Goal: Task Accomplishment & Management: Use online tool/utility

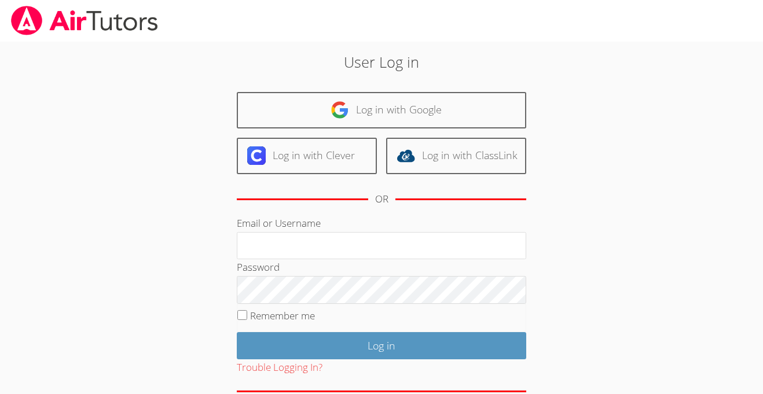
type input "i"
type input "a.garduyno2"
click at [237, 332] on input "Log in" at bounding box center [381, 345] width 289 height 27
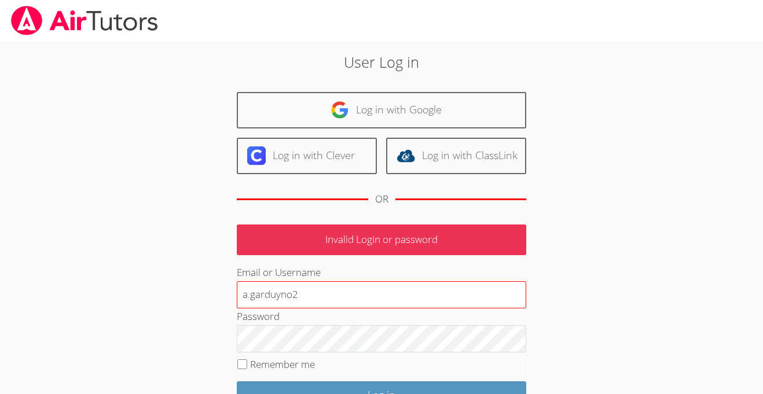
click at [280, 295] on input "a.garduyno2" at bounding box center [381, 295] width 289 height 28
type input "a.garduno2"
click at [684, 320] on body "User Log in Log in with Google Log in with Clever Log in with ClassLink OR Inva…" at bounding box center [381, 197] width 763 height 394
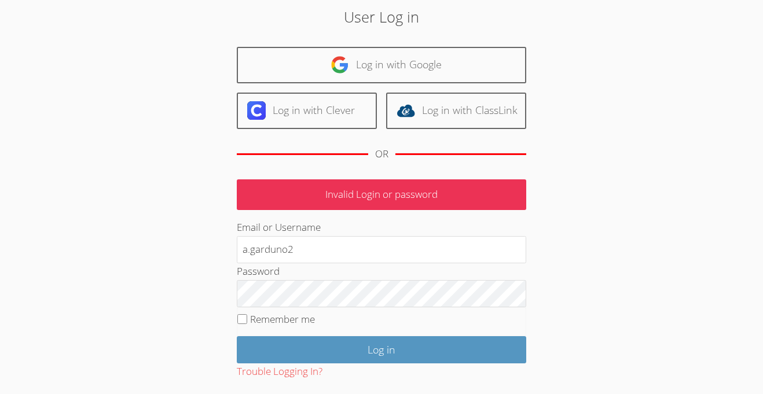
scroll to position [46, 0]
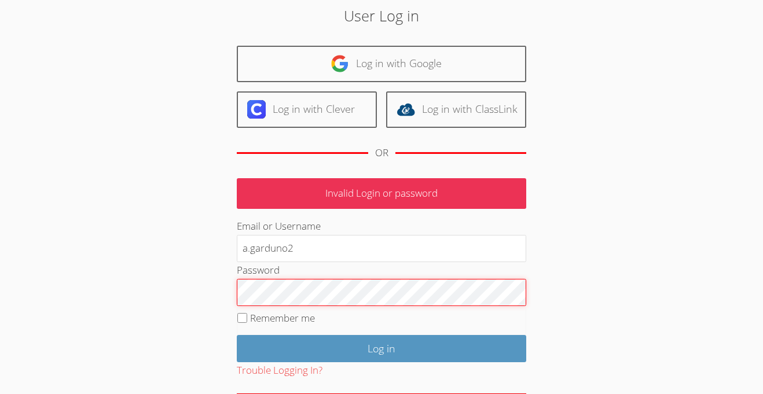
click at [237, 335] on input "Log in" at bounding box center [381, 348] width 289 height 27
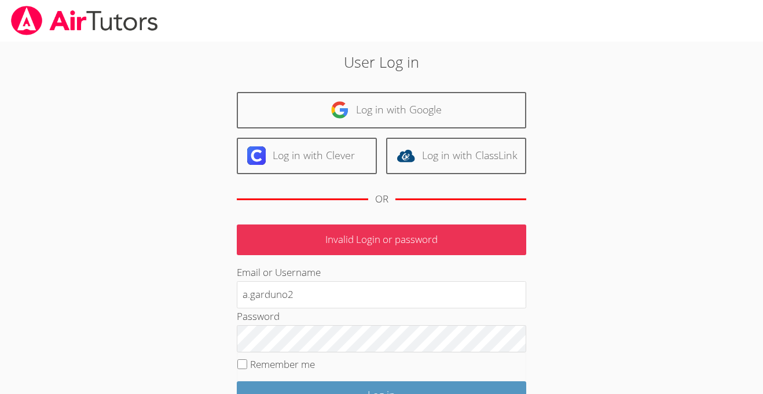
click at [677, 159] on body "User Log in Log in with Google Log in with Clever Log in with ClassLink OR Inva…" at bounding box center [381, 197] width 763 height 394
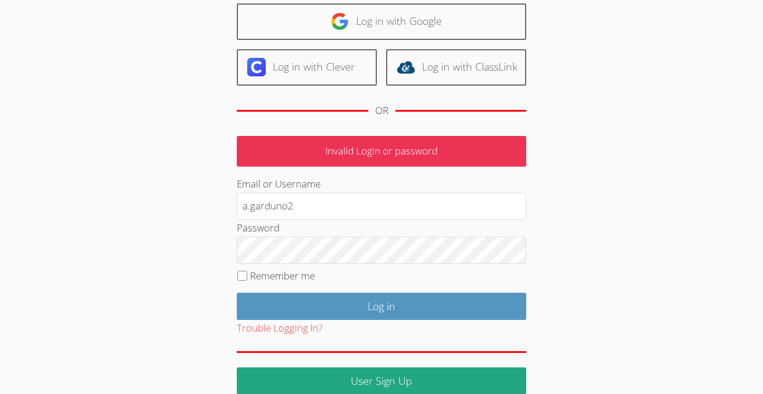
scroll to position [107, 0]
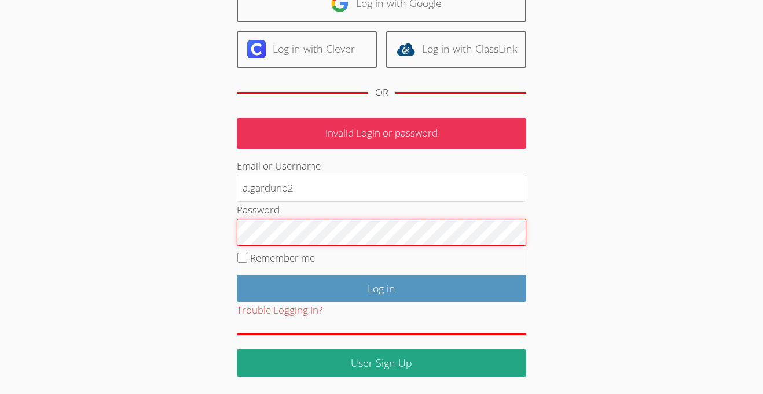
click at [237, 275] on input "Log in" at bounding box center [381, 288] width 289 height 27
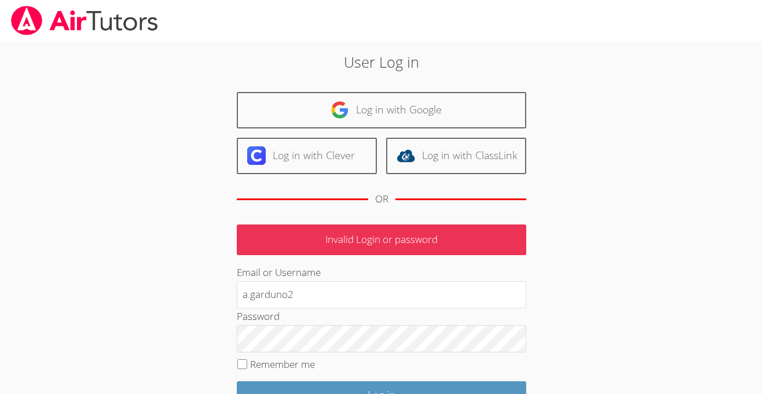
click at [460, 272] on div "Email or Username a.garduno2" at bounding box center [381, 287] width 289 height 44
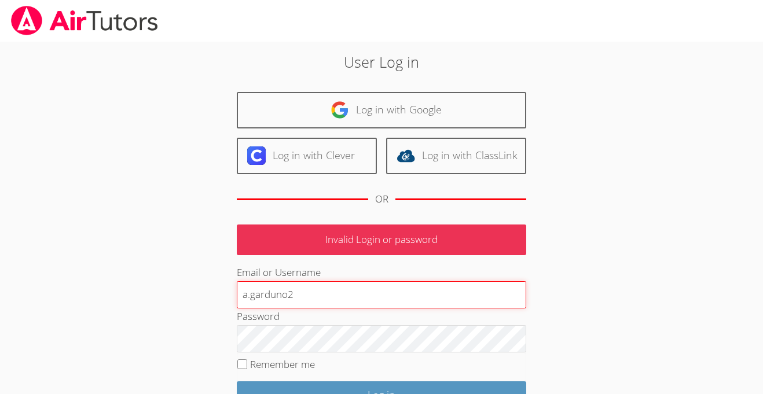
click at [302, 289] on input "a.garduno2" at bounding box center [381, 295] width 289 height 28
type input "a.garduno2@lodiusd.org"
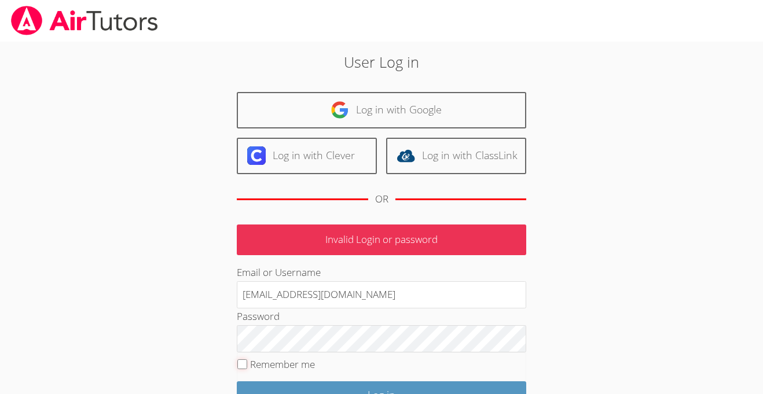
click at [242, 361] on input "Remember me" at bounding box center [242, 365] width 10 height 10
checkbox input "true"
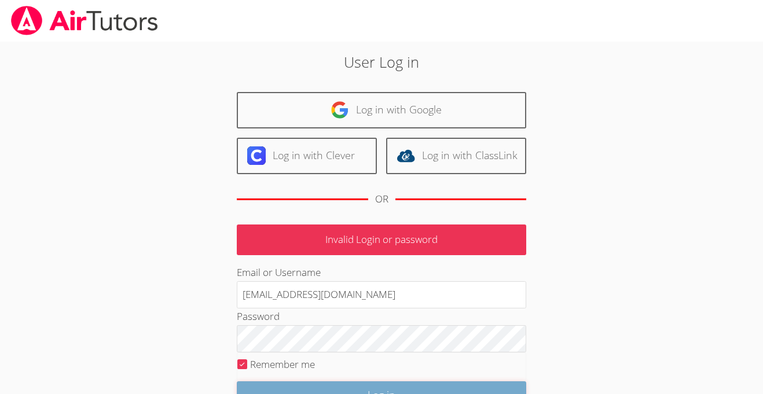
click at [267, 388] on input "Log in" at bounding box center [381, 395] width 289 height 27
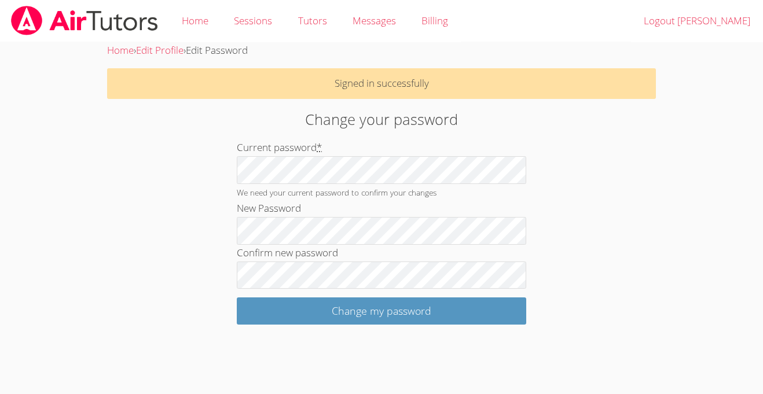
click at [266, 350] on body "Home Sessions Tutors Messages Billing Logout [PERSON_NAME] Home › Edit Profile …" at bounding box center [381, 197] width 763 height 394
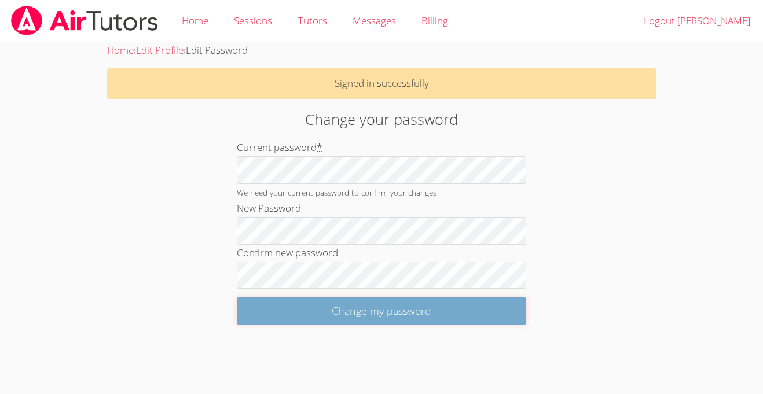
click at [389, 305] on input "Change my password" at bounding box center [381, 311] width 289 height 27
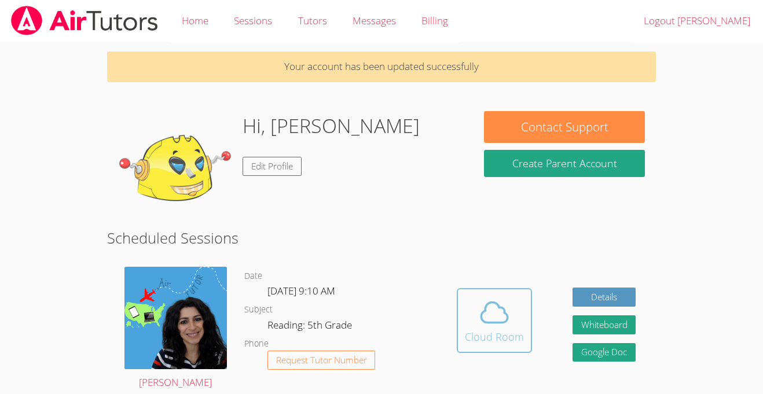
click at [476, 335] on div "Cloud Room" at bounding box center [494, 337] width 59 height 16
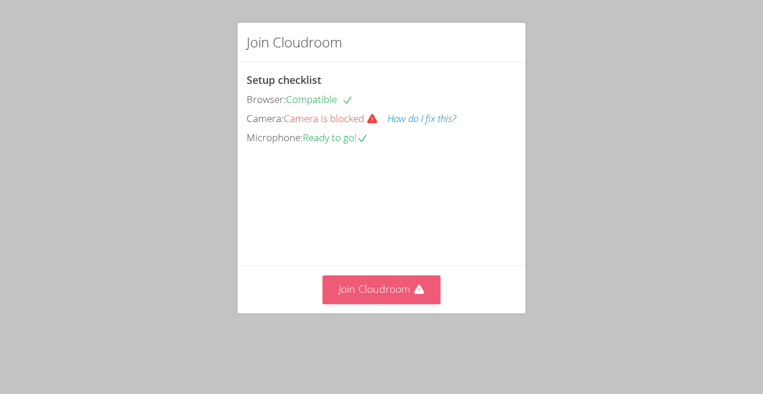
click at [393, 289] on button "Join Cloudroom" at bounding box center [381, 290] width 119 height 28
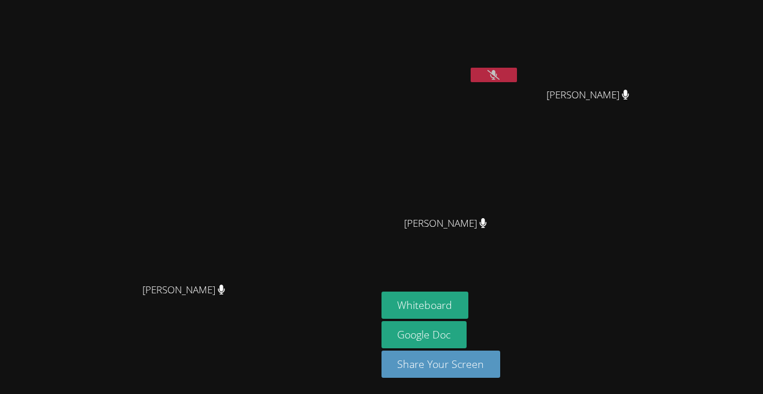
click at [517, 68] on button at bounding box center [494, 75] width 46 height 14
click at [517, 74] on button at bounding box center [494, 75] width 46 height 14
click at [500, 74] on icon at bounding box center [493, 75] width 12 height 10
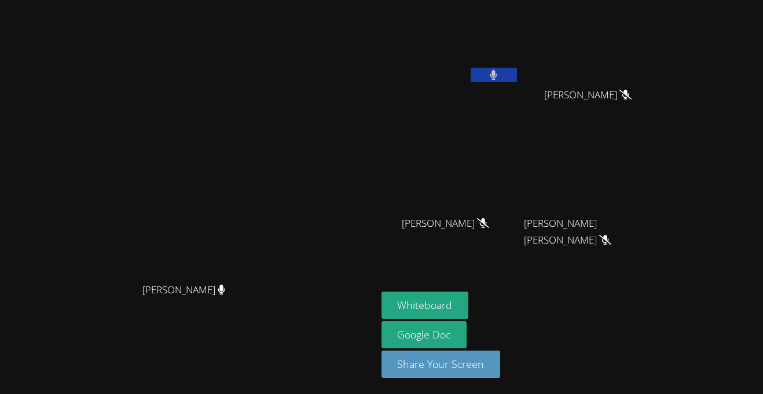
click at [275, 155] on video at bounding box center [188, 174] width 174 height 207
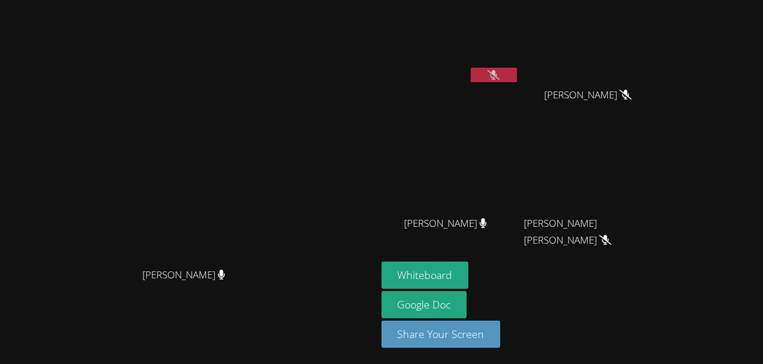
click at [517, 75] on button at bounding box center [494, 75] width 46 height 14
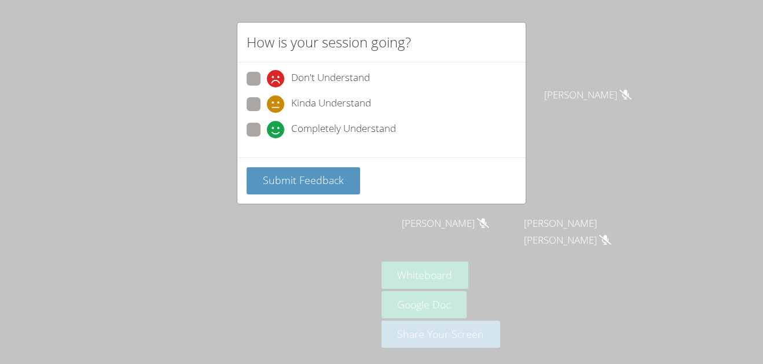
click at [267, 138] on span at bounding box center [267, 138] width 0 height 0
click at [267, 126] on input "Completely Understand" at bounding box center [272, 128] width 10 height 10
radio input "true"
click at [288, 189] on button "Submit Feedback" at bounding box center [303, 180] width 113 height 27
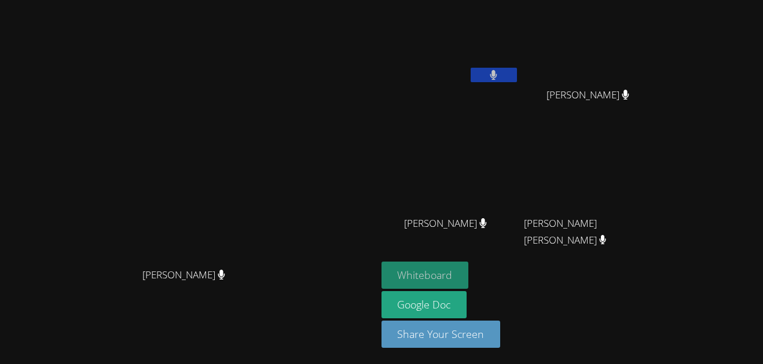
click at [469, 269] on button "Whiteboard" at bounding box center [425, 275] width 87 height 27
